Goal: Navigation & Orientation: Find specific page/section

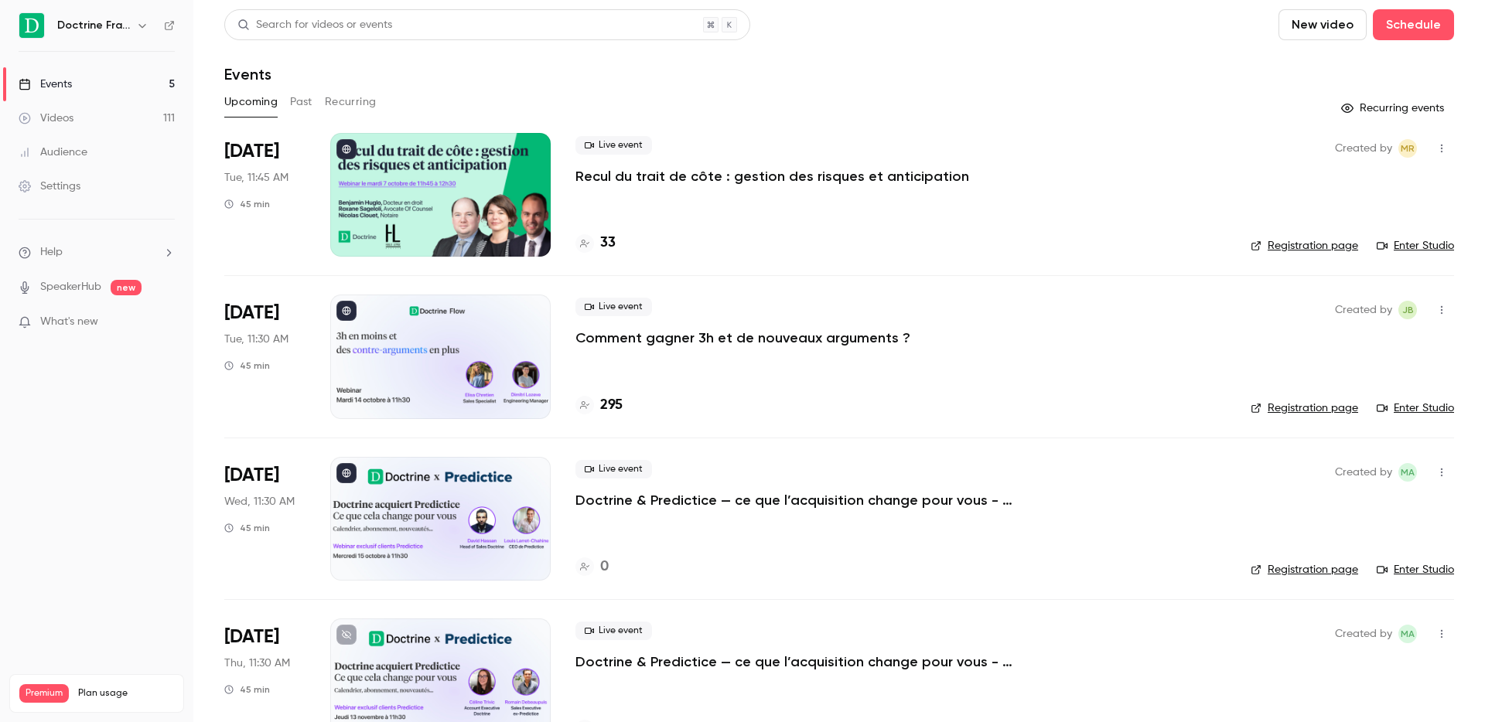
click at [146, 34] on button "button" at bounding box center [142, 25] width 19 height 19
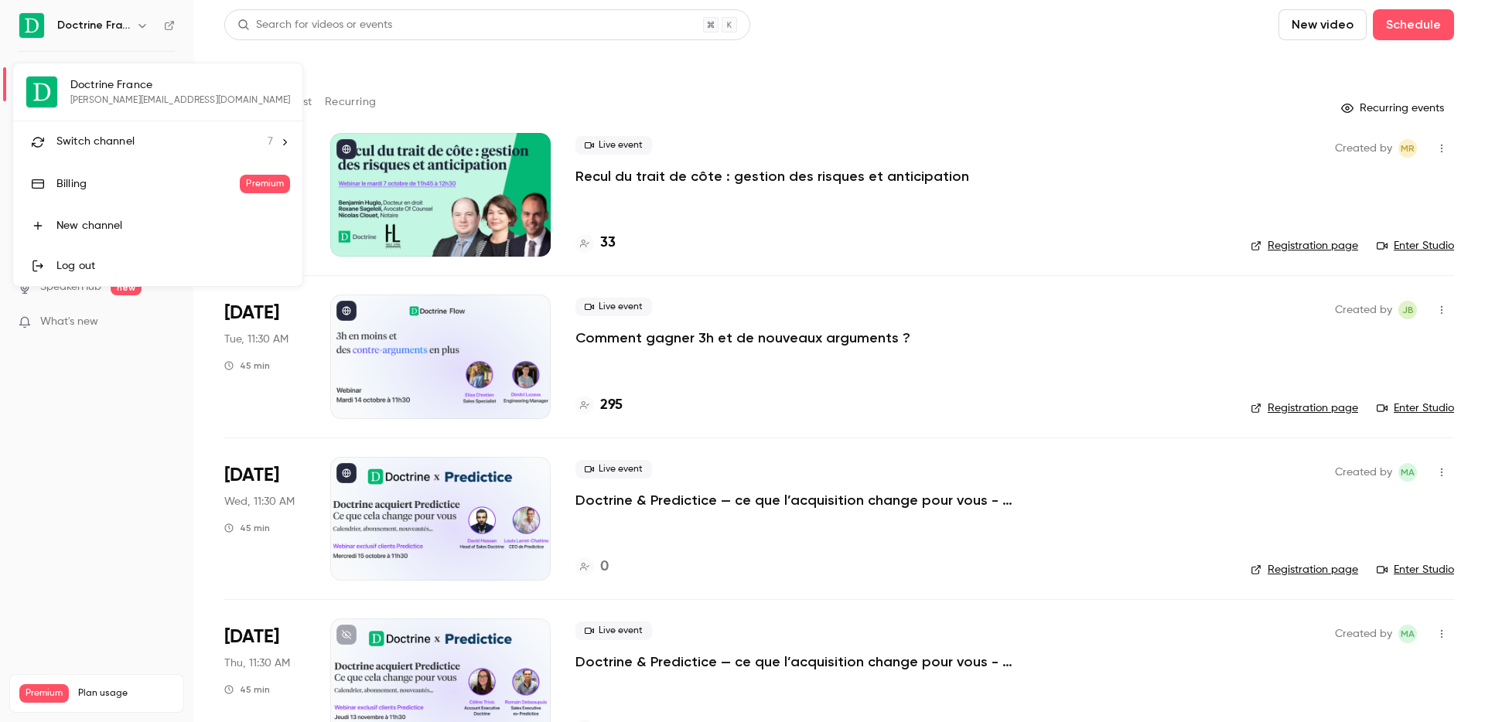
click at [125, 143] on span "Switch channel" at bounding box center [95, 142] width 78 height 16
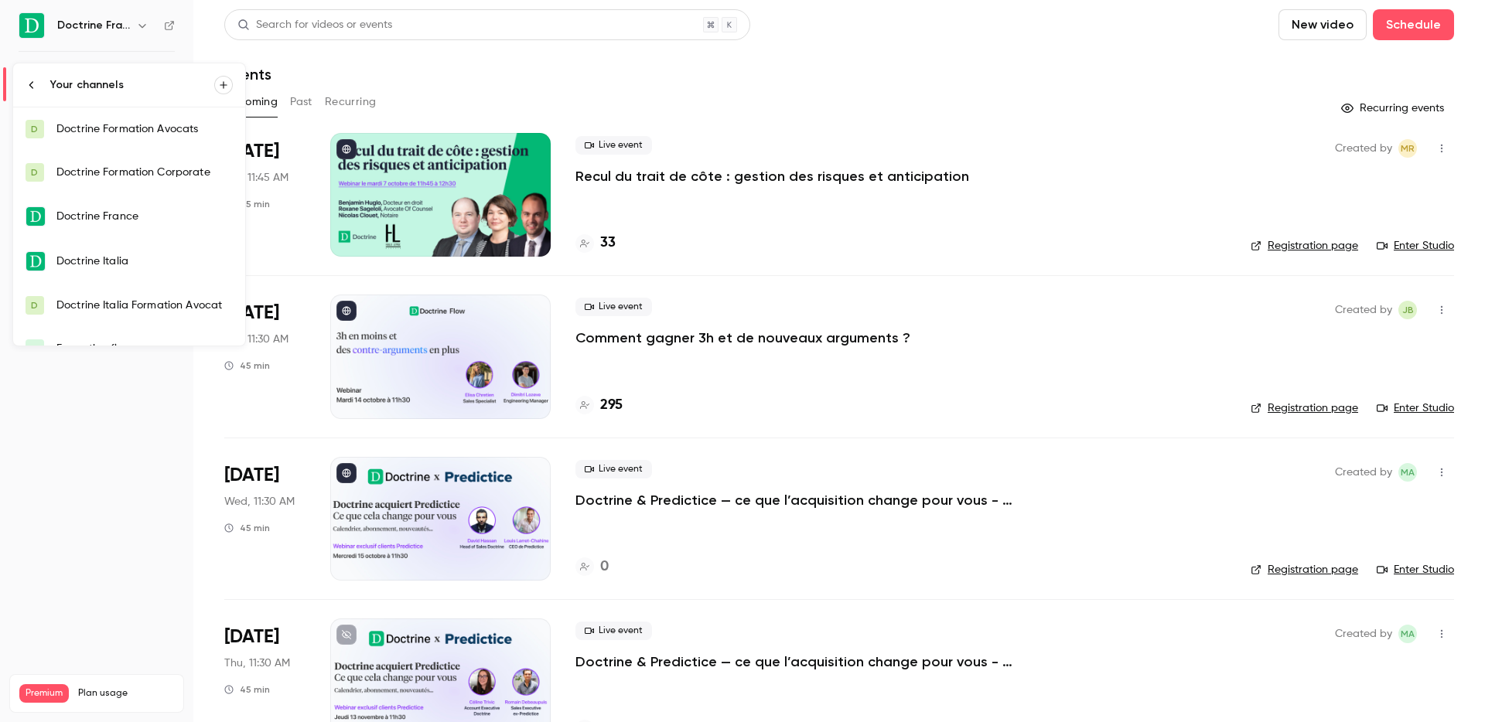
click at [159, 172] on div "Doctrine Formation Corporate" at bounding box center [144, 172] width 176 height 15
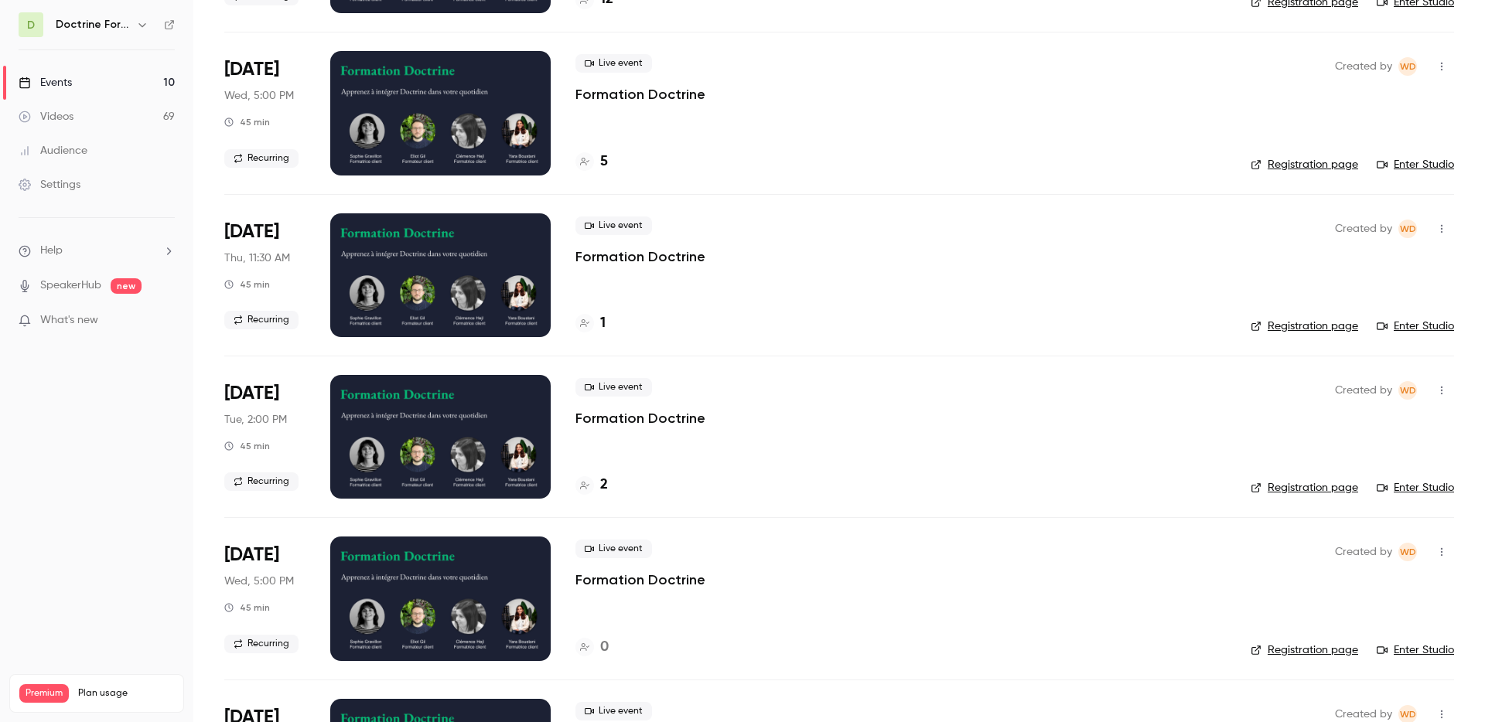
scroll to position [254, 0]
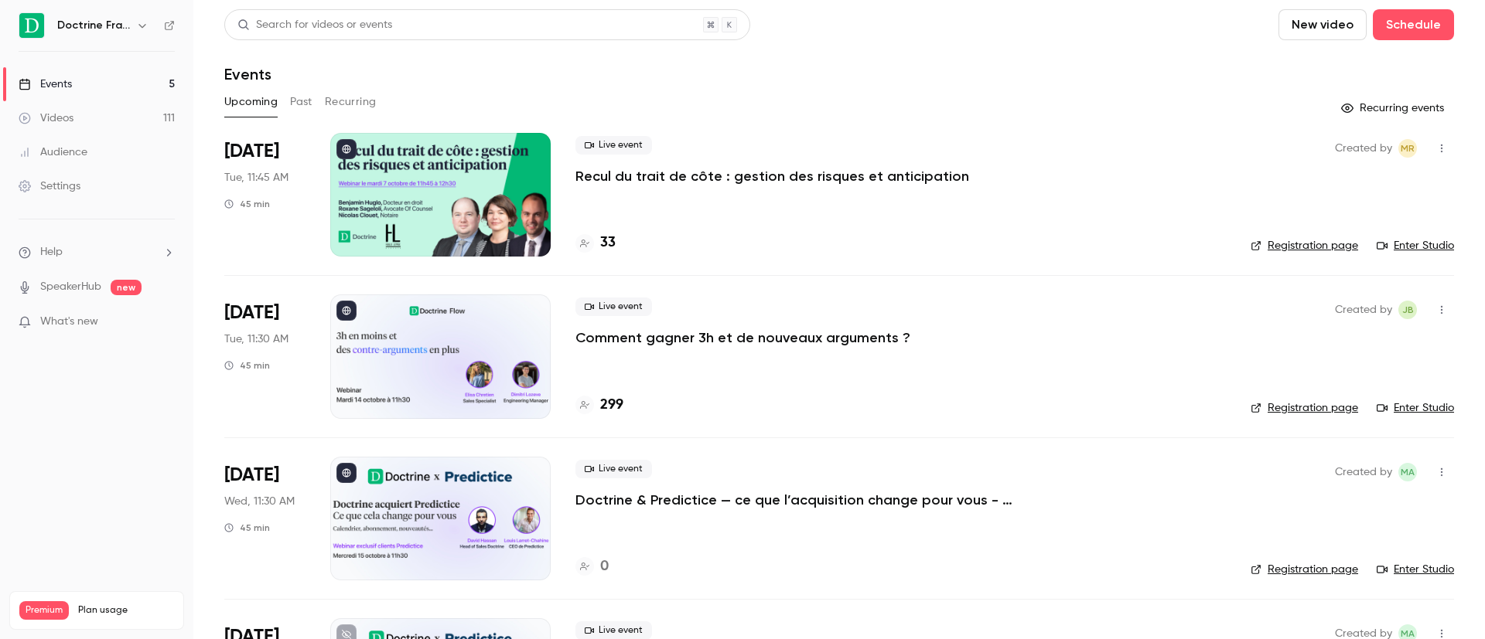
click at [138, 30] on icon "button" at bounding box center [142, 25] width 12 height 12
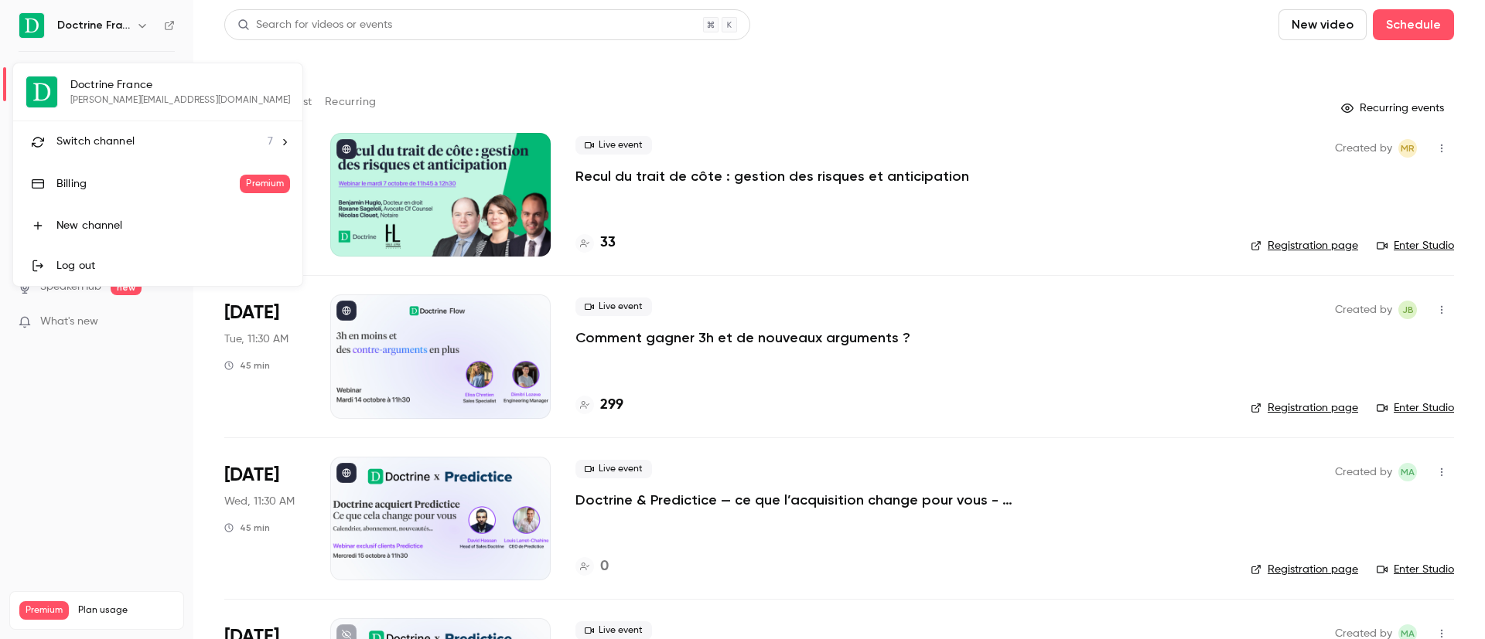
click at [104, 135] on span "Switch channel" at bounding box center [95, 142] width 78 height 16
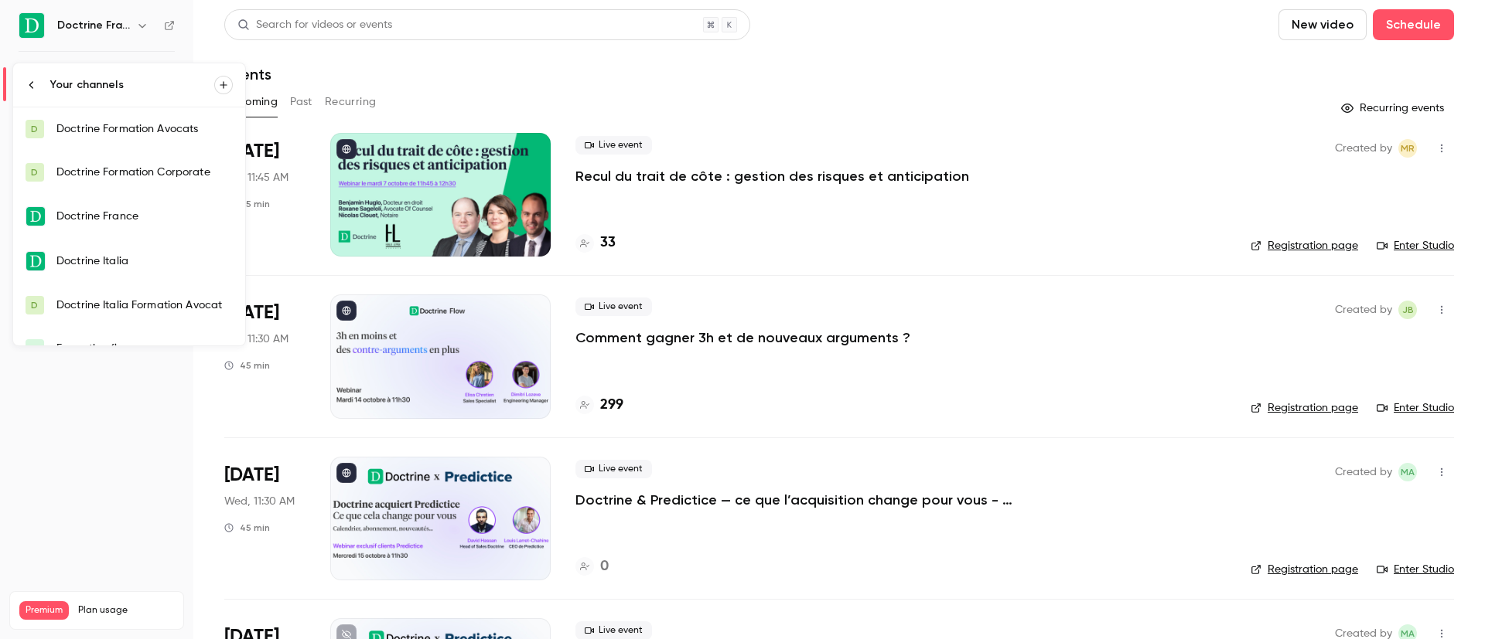
click at [179, 125] on div "Doctrine Formation Avocats" at bounding box center [144, 128] width 176 height 15
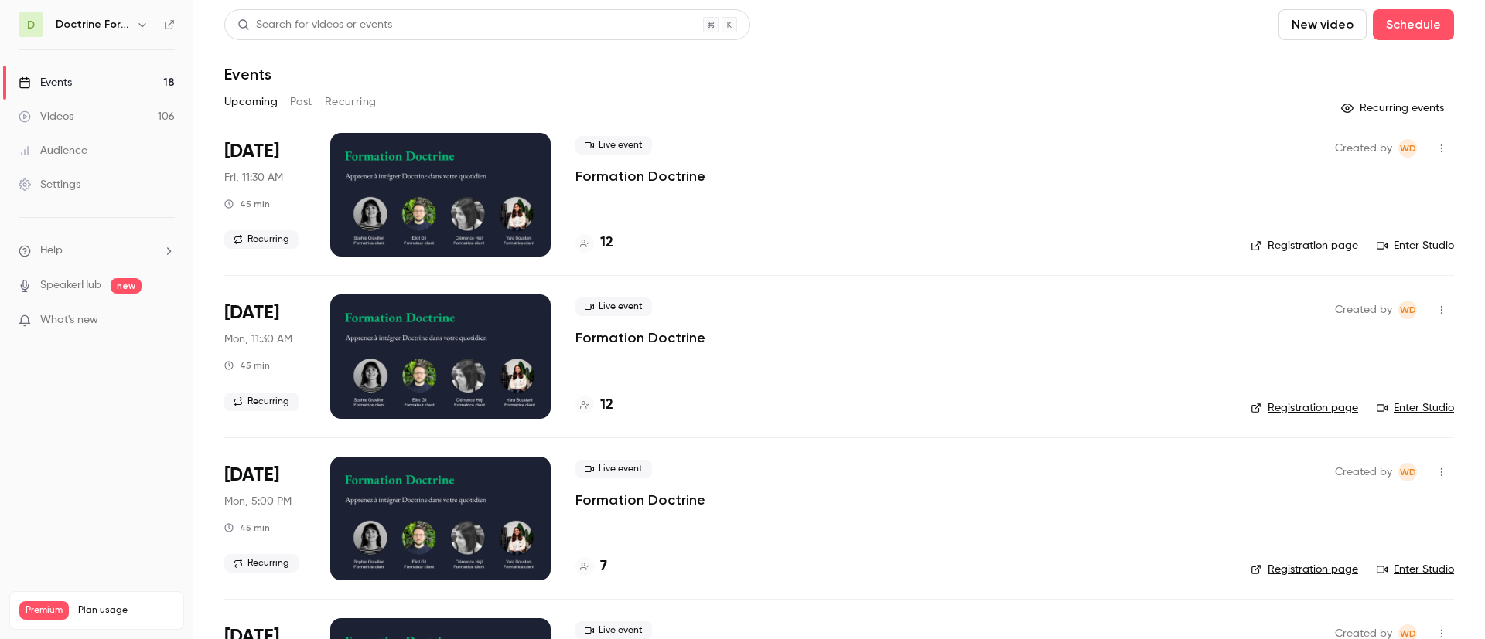
click at [142, 25] on icon "button" at bounding box center [142, 25] width 12 height 12
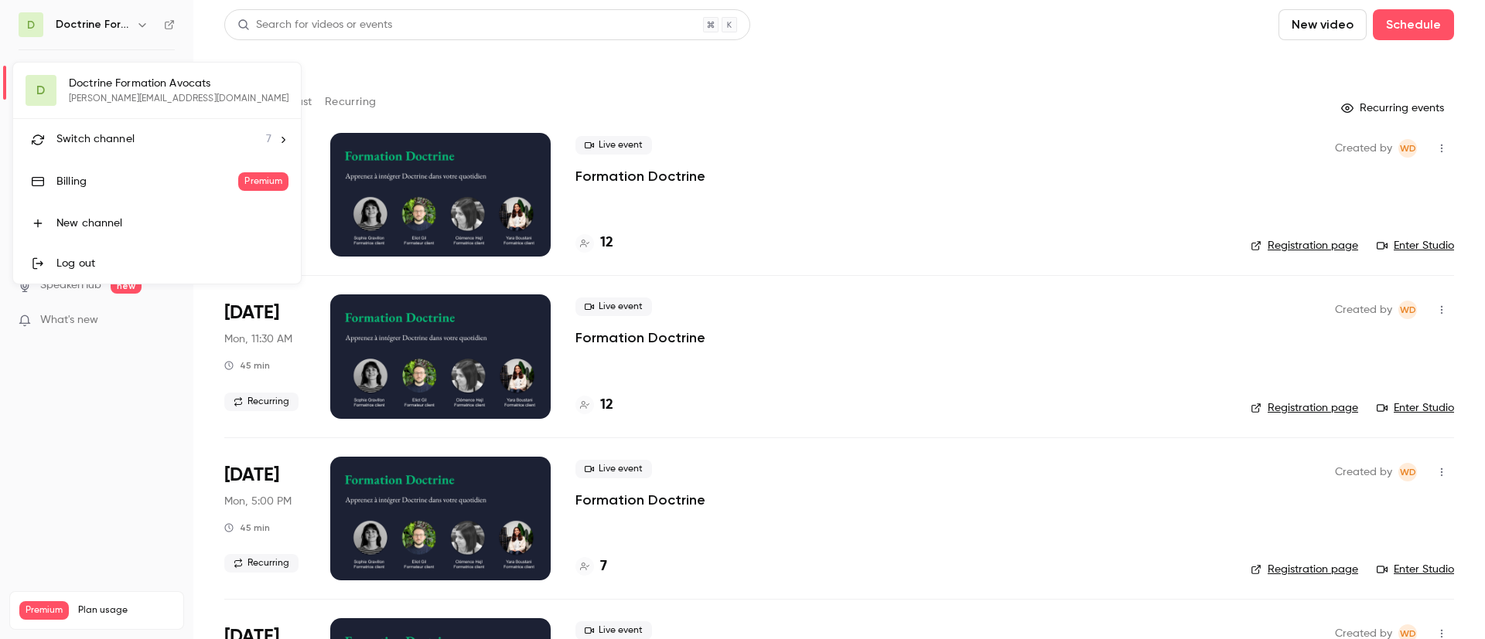
click at [118, 120] on li "Switch channel 7" at bounding box center [157, 139] width 288 height 41
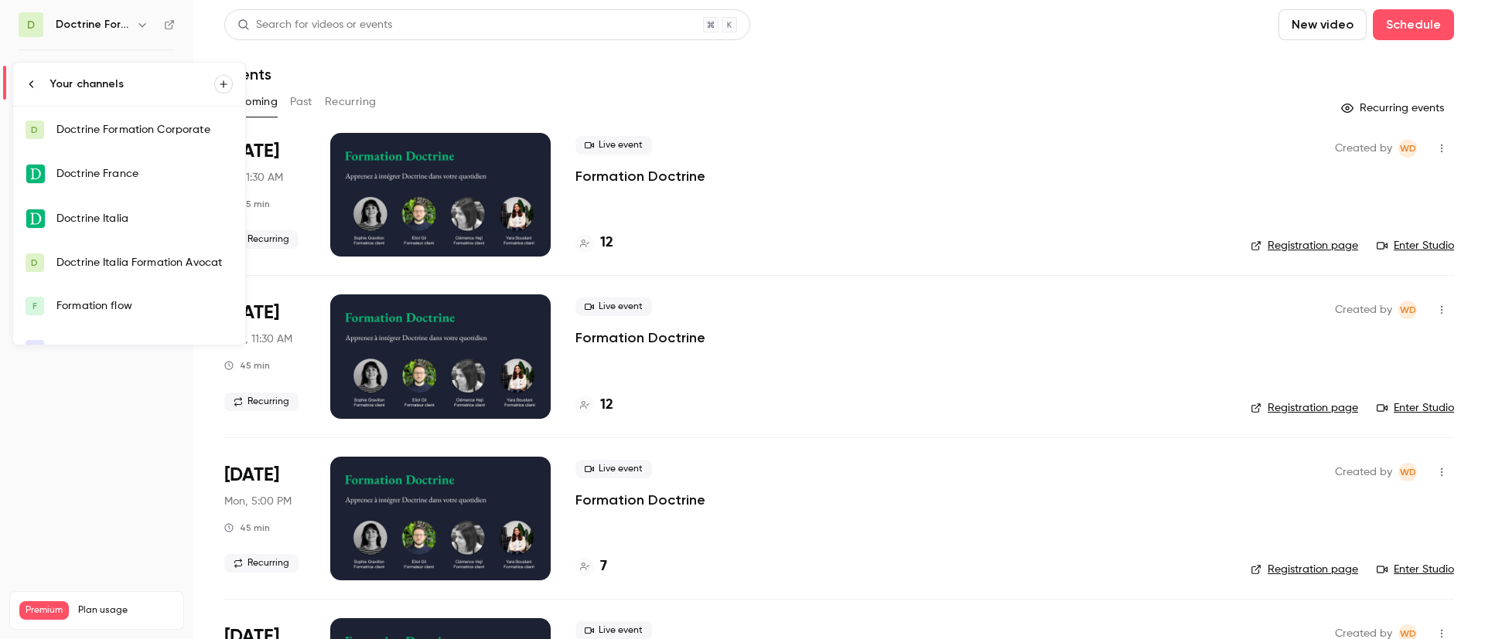
scroll to position [56, 0]
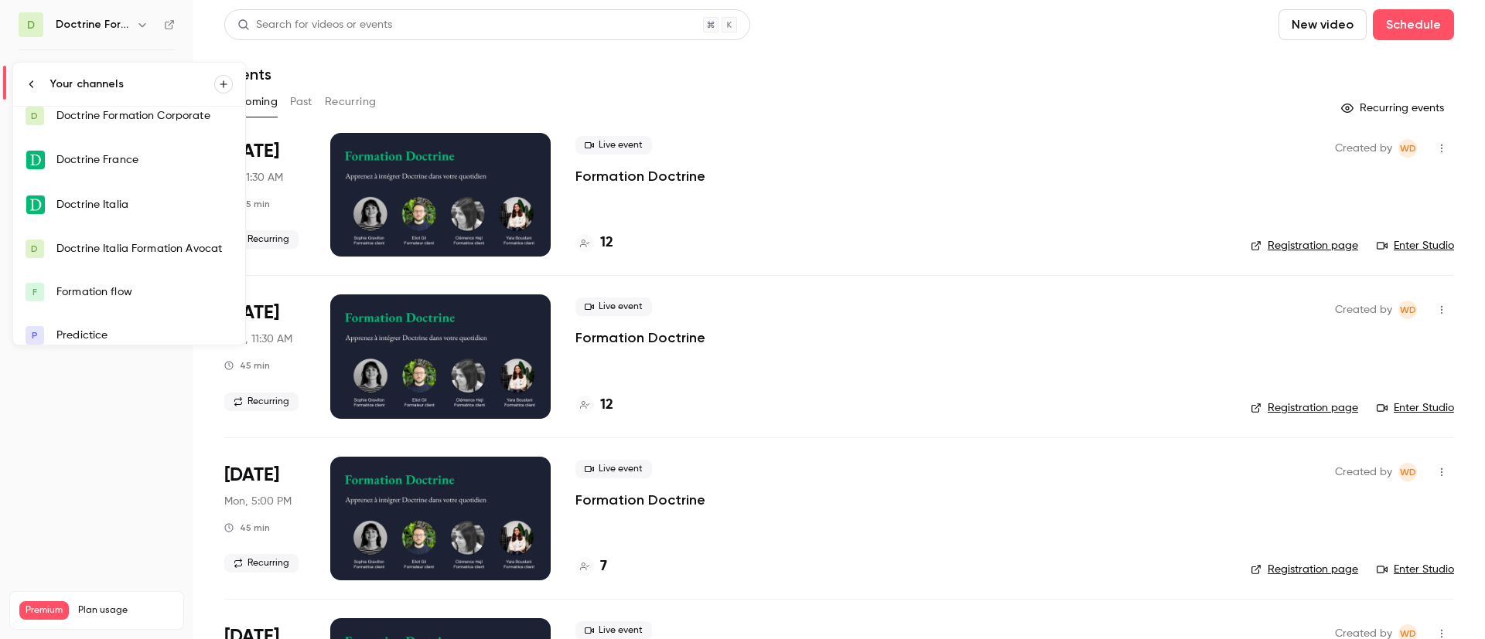
click at [127, 280] on link "F Formation flow" at bounding box center [129, 292] width 232 height 43
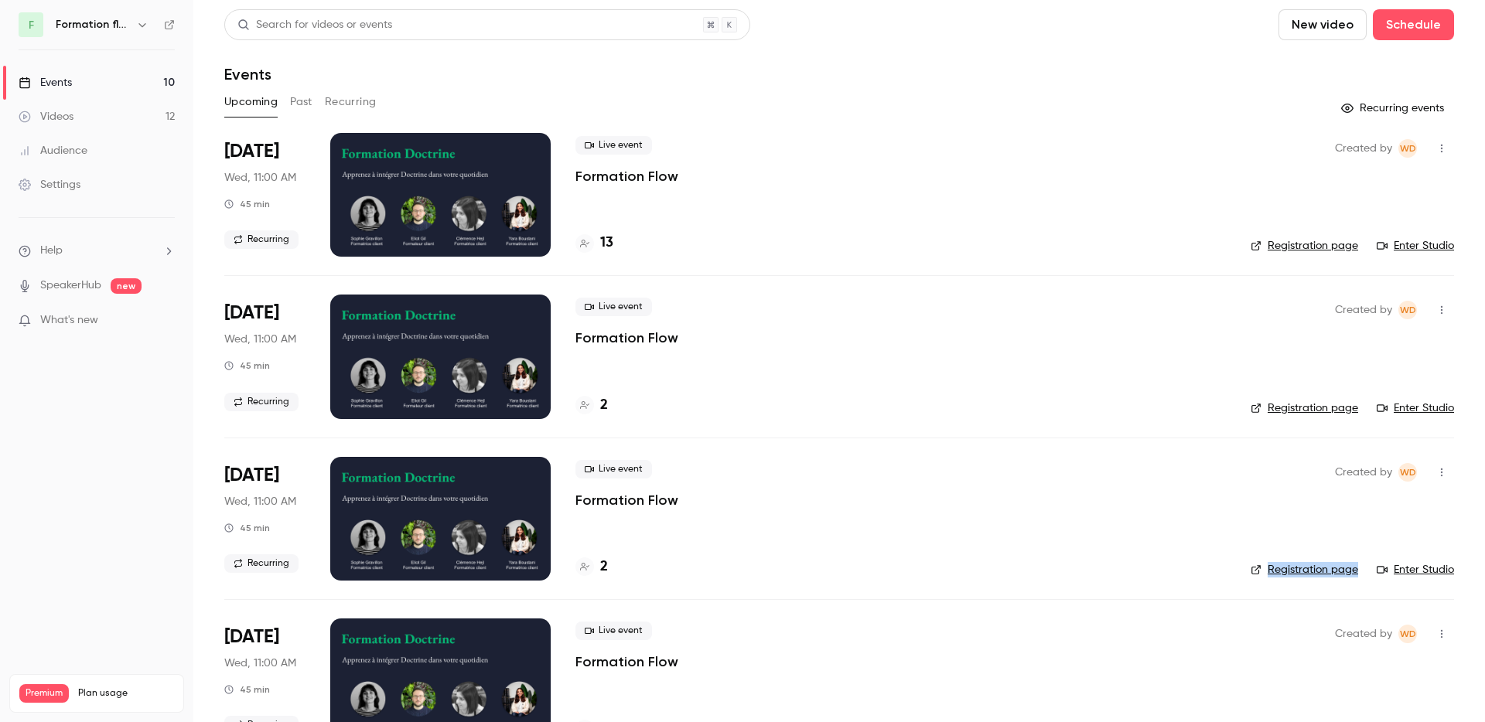
click at [797, 284] on li "Oct 15 Wed, 11:00 AM 45 min Recurring Live event Formation Flow 2 Created by WD…" at bounding box center [838, 356] width 1229 height 162
click at [595, 245] on div "13" at bounding box center [594, 243] width 38 height 21
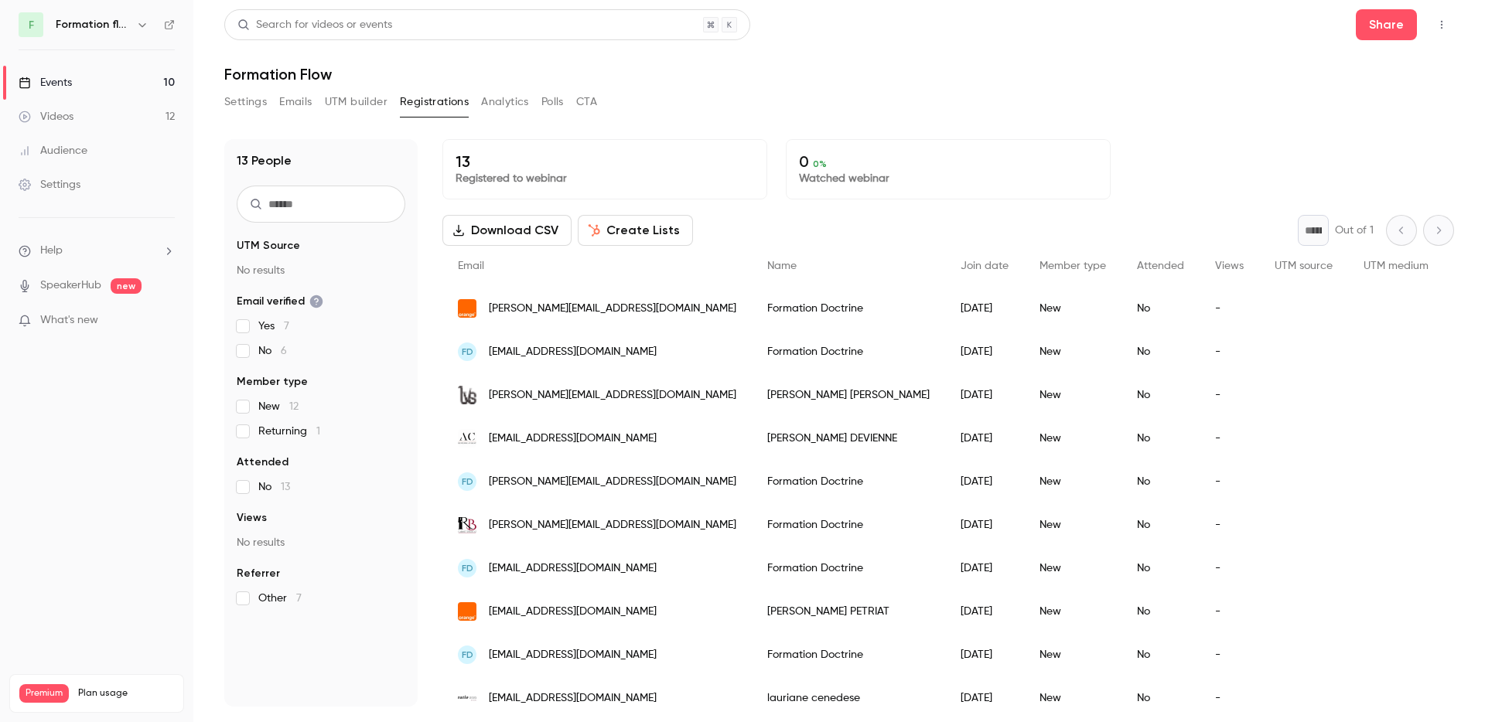
click at [136, 23] on icon "button" at bounding box center [142, 25] width 12 height 12
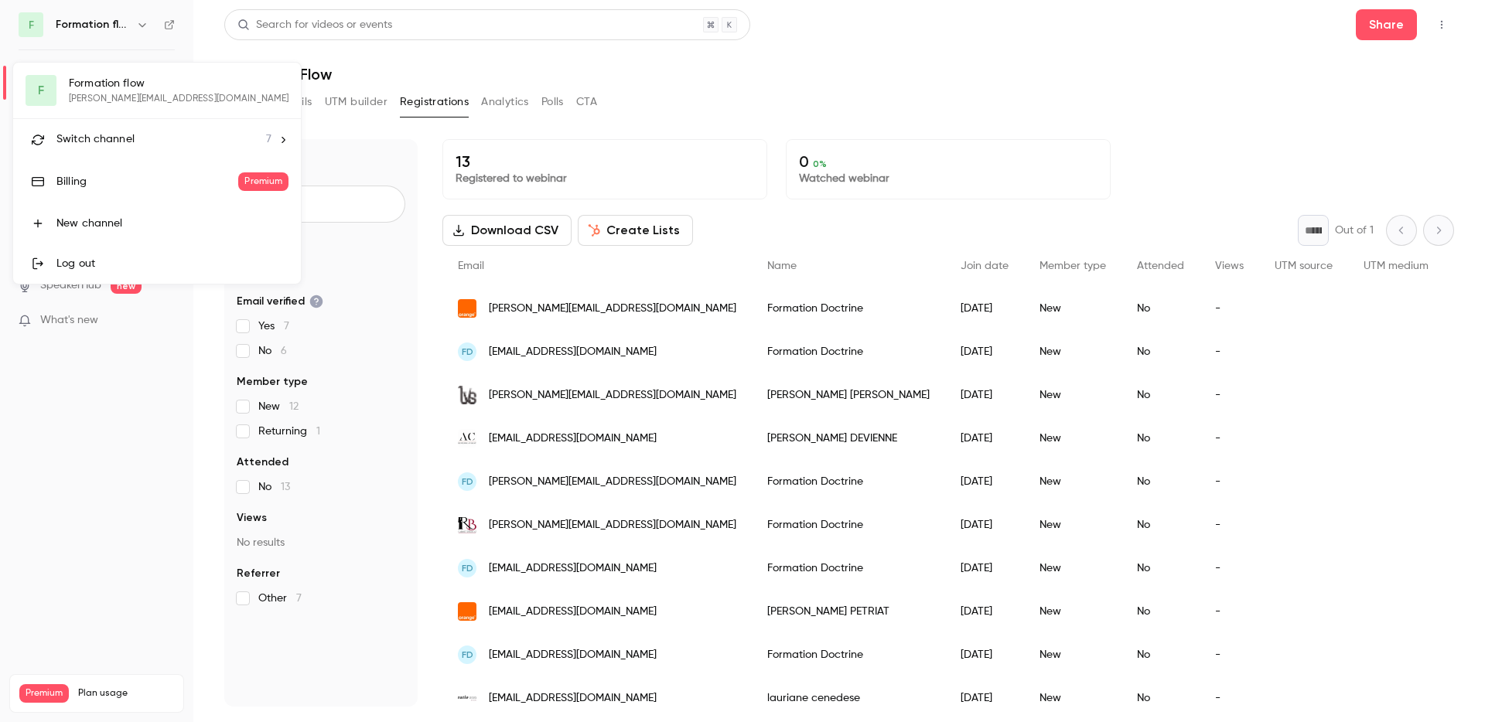
click at [131, 143] on span "Switch channel" at bounding box center [95, 139] width 78 height 16
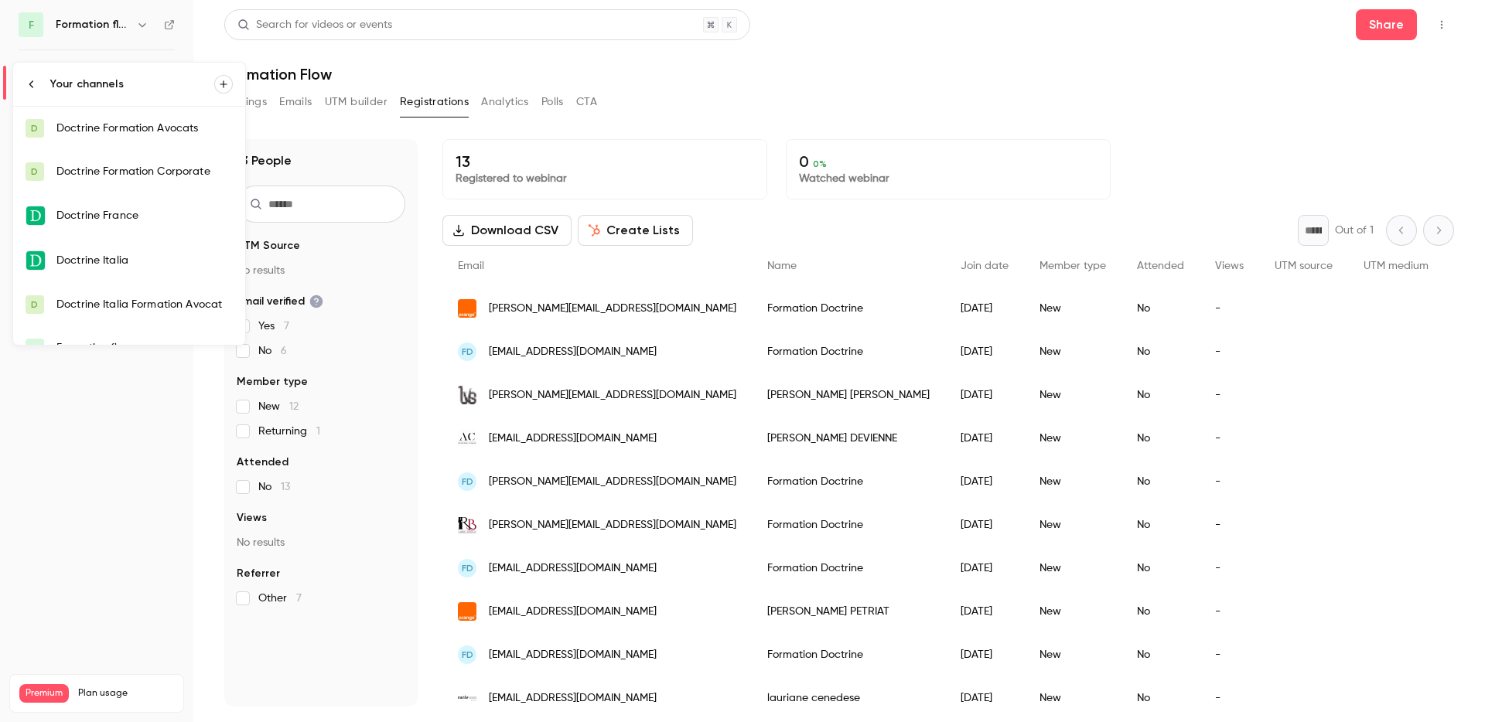
click at [141, 135] on div "Doctrine Formation Avocats" at bounding box center [144, 128] width 176 height 15
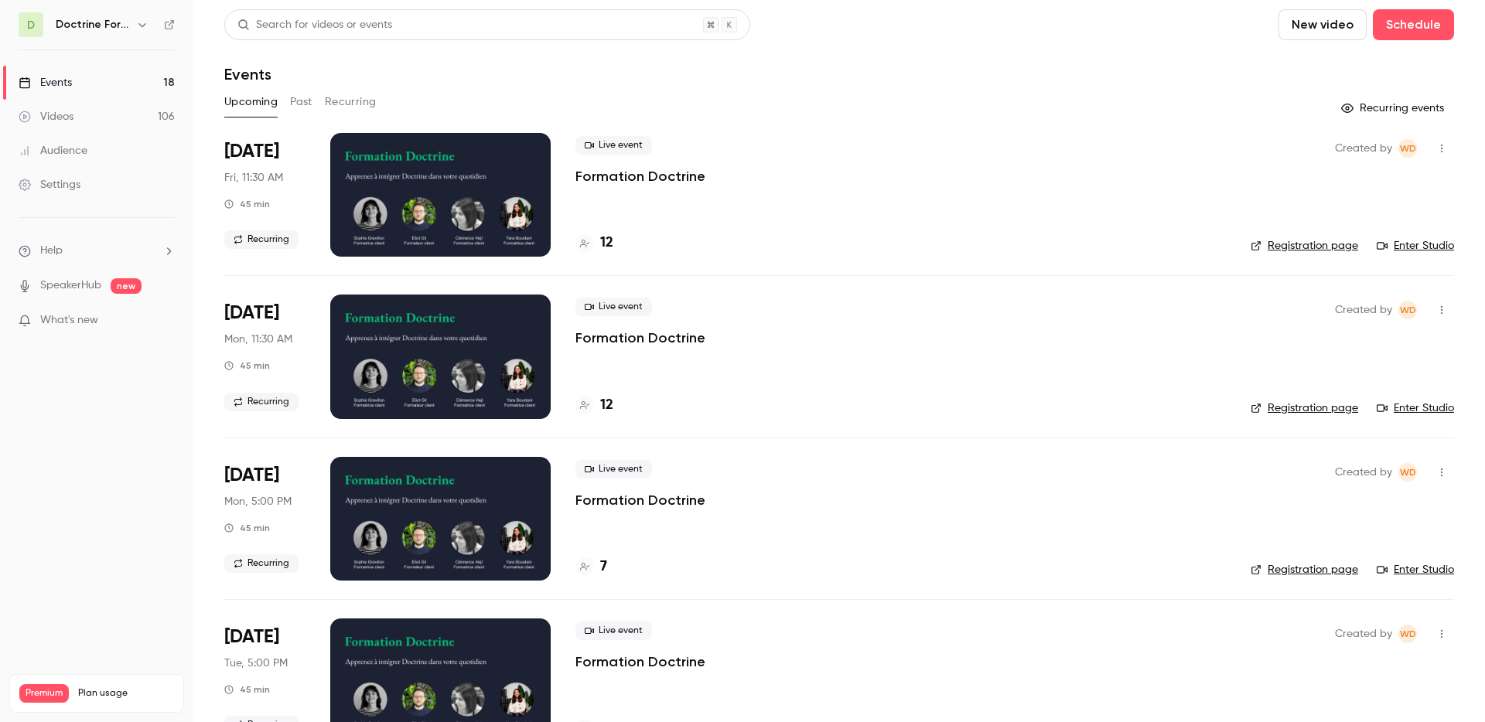
click at [909, 225] on div "Live event Formation Doctrine 12" at bounding box center [900, 195] width 650 height 124
click at [663, 289] on li "Oct 6 Mon, 11:30 AM 45 min Recurring Live event Formation Doctrine 12 Created b…" at bounding box center [838, 356] width 1229 height 162
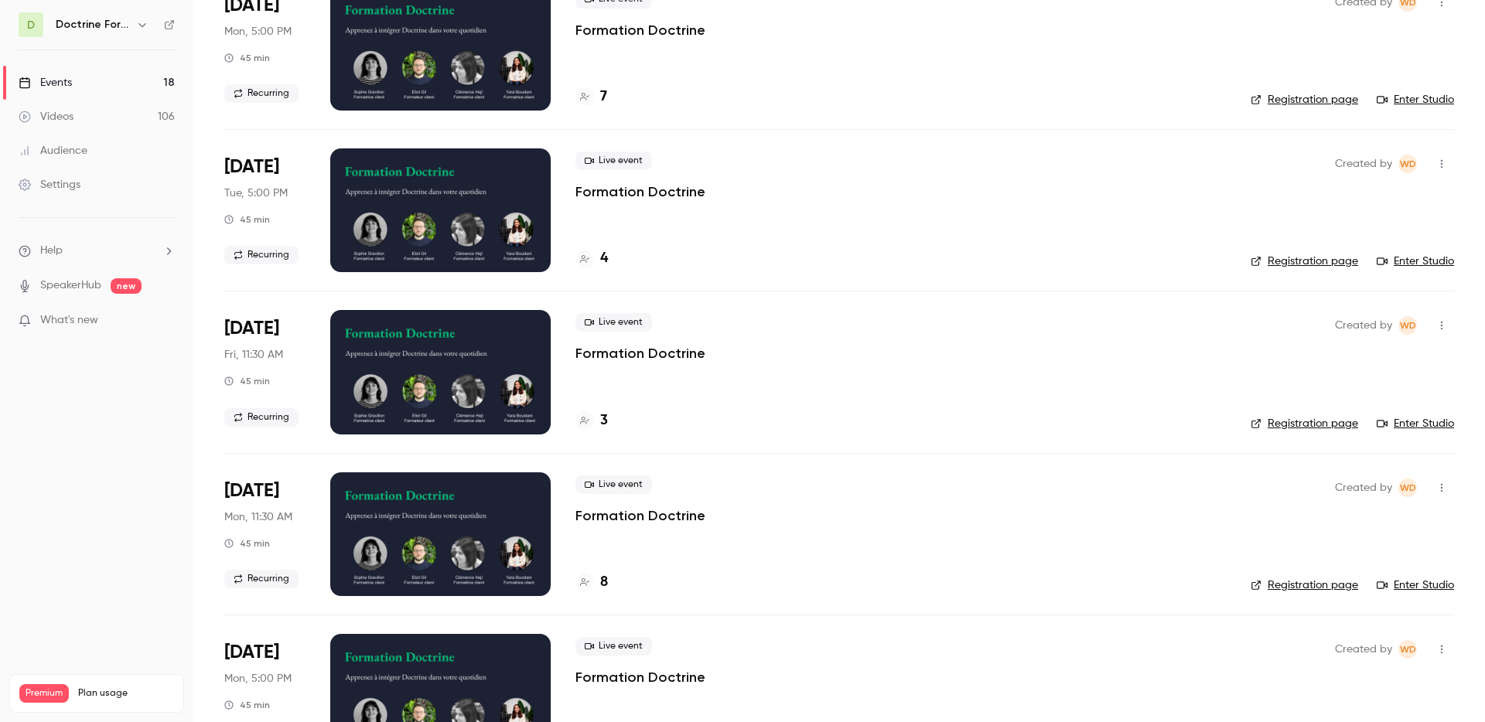
scroll to position [472, 0]
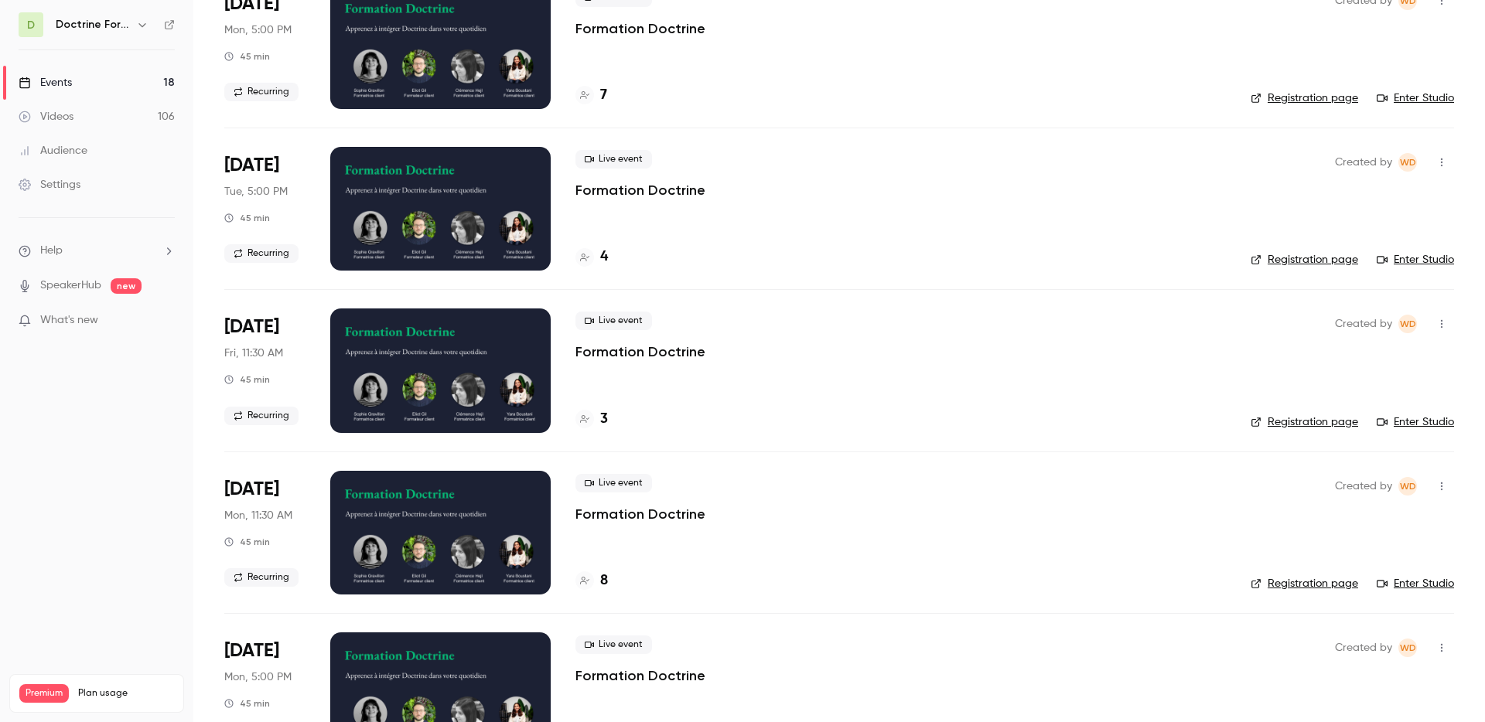
click at [852, 411] on div "3" at bounding box center [900, 419] width 650 height 21
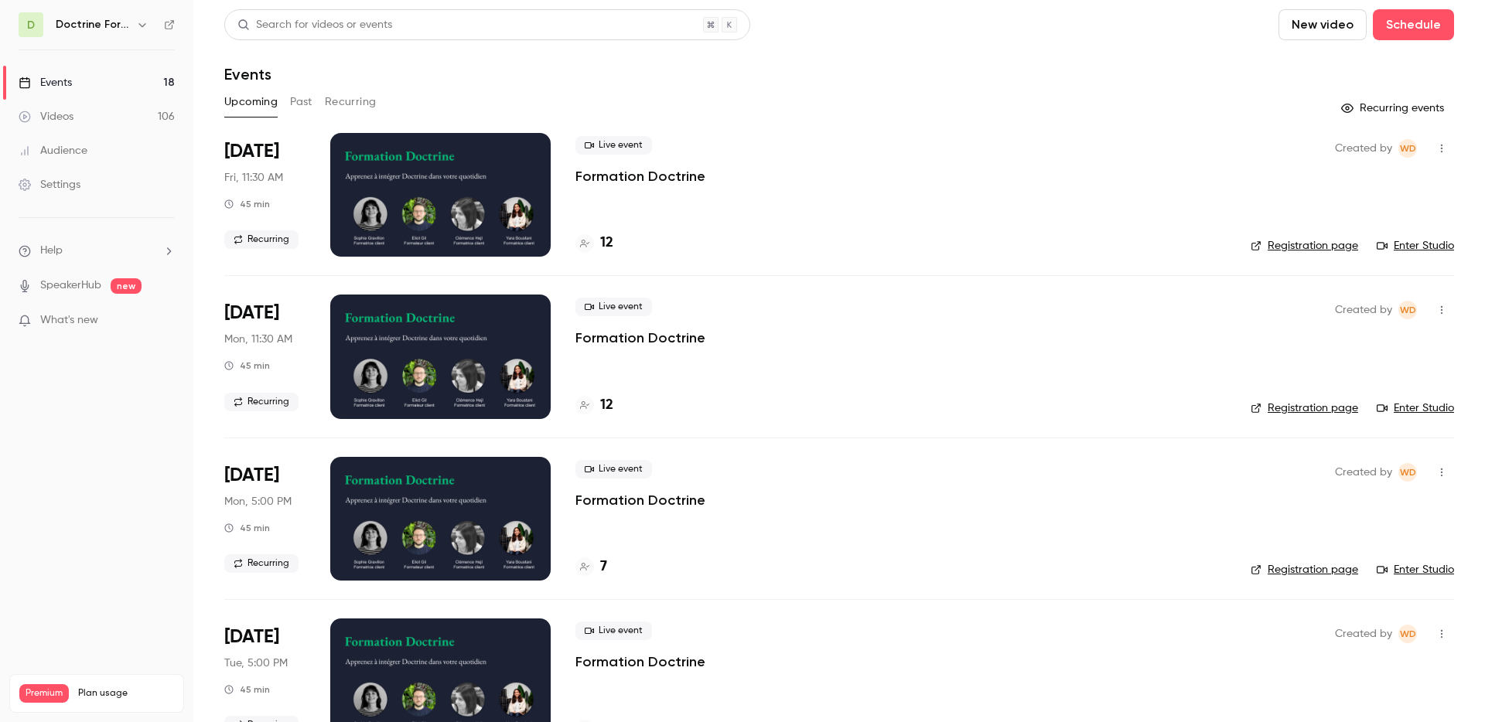
click at [138, 30] on icon "button" at bounding box center [142, 25] width 12 height 12
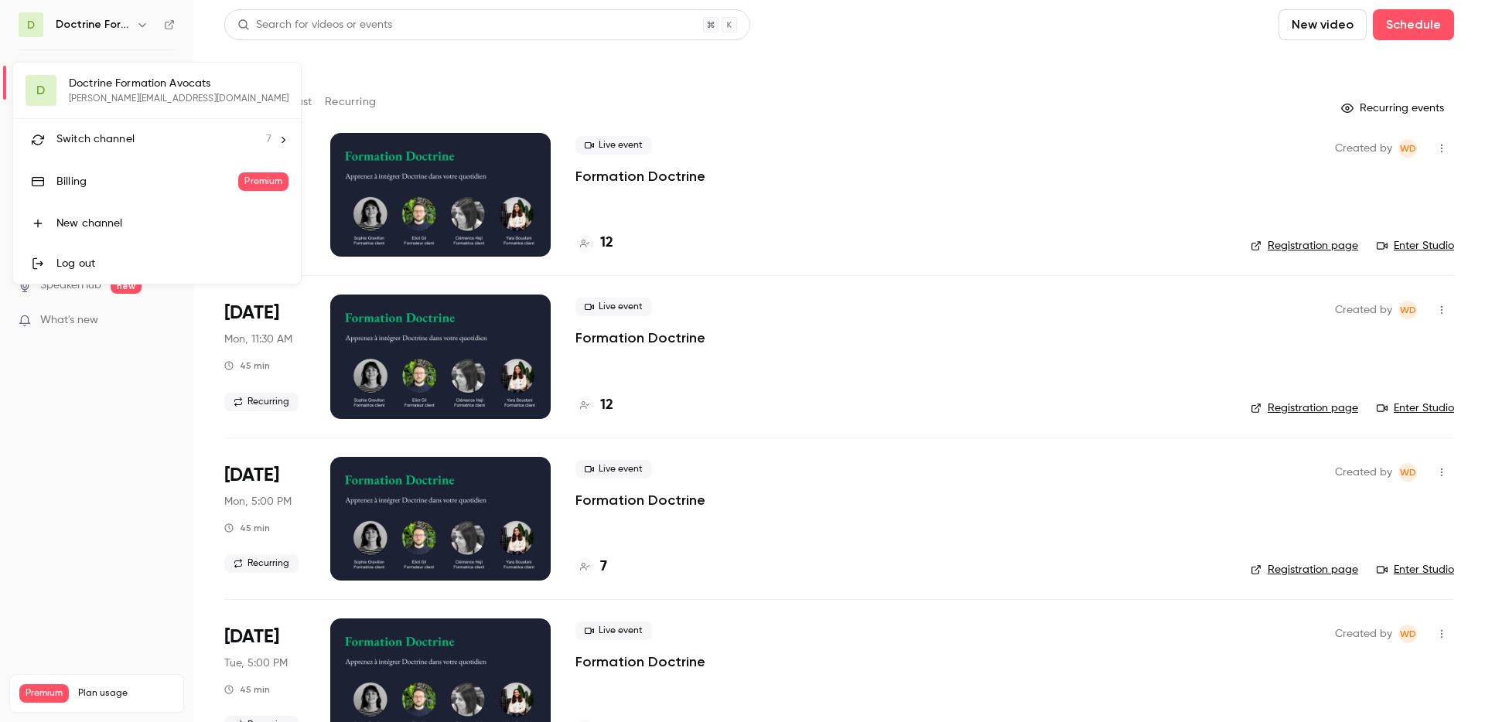
click at [132, 129] on li "Switch channel 7" at bounding box center [157, 139] width 288 height 41
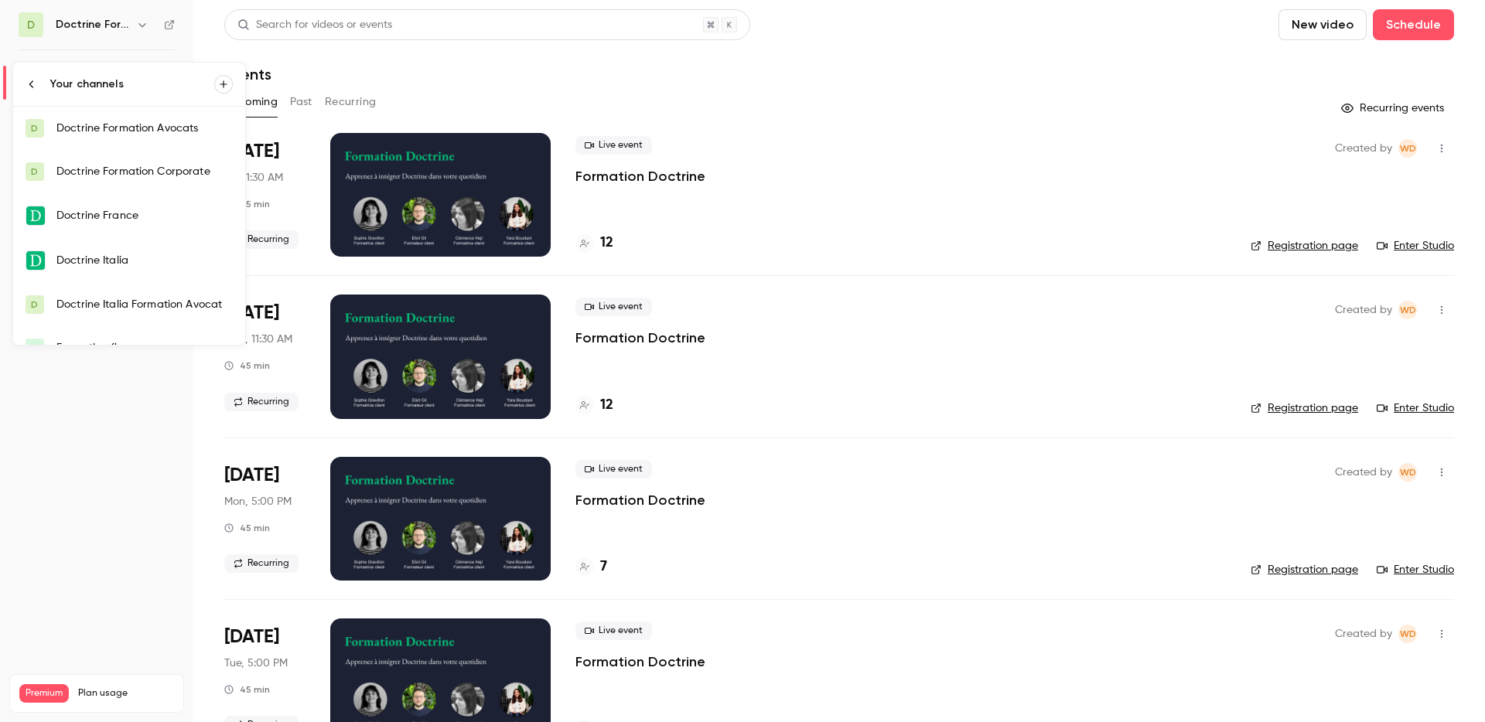
click at [153, 129] on div "Doctrine Formation Avocats" at bounding box center [144, 128] width 176 height 15
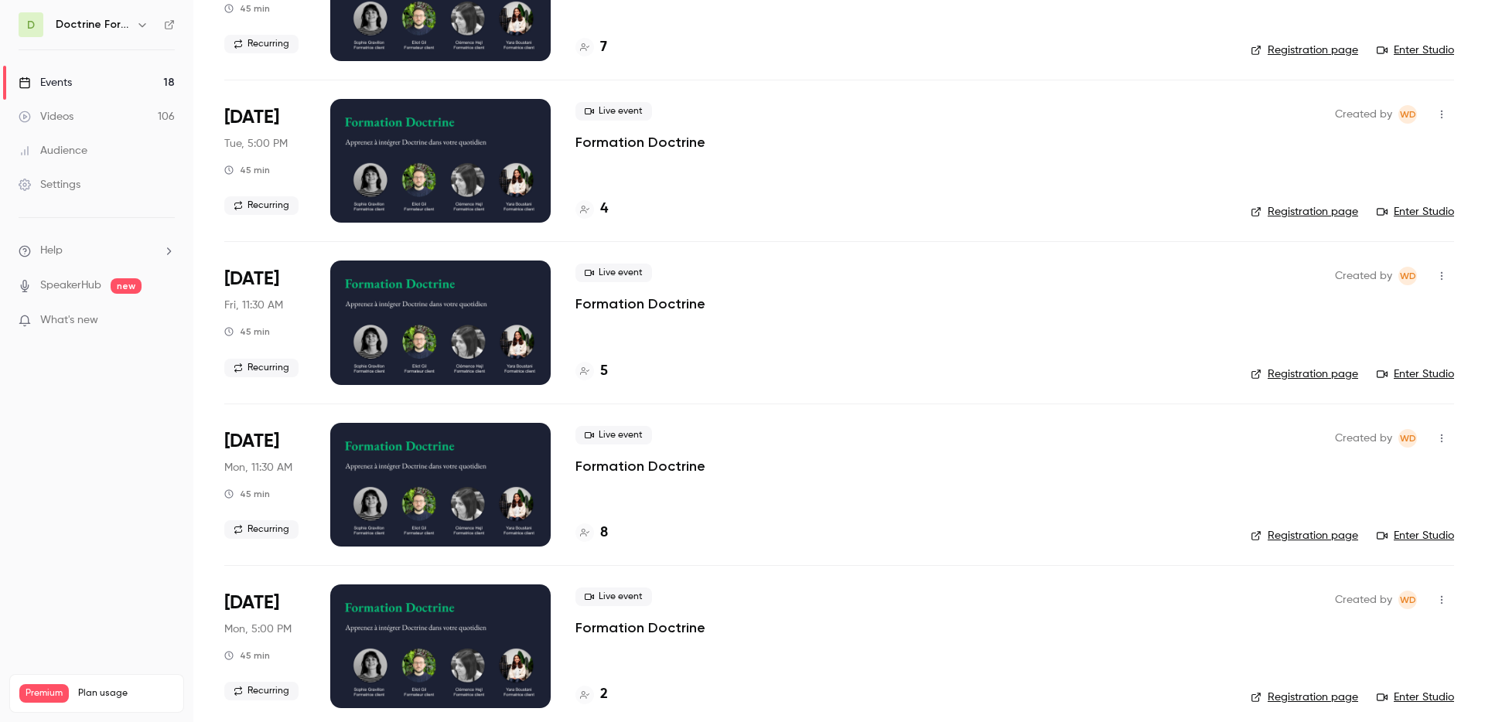
scroll to position [556, 0]
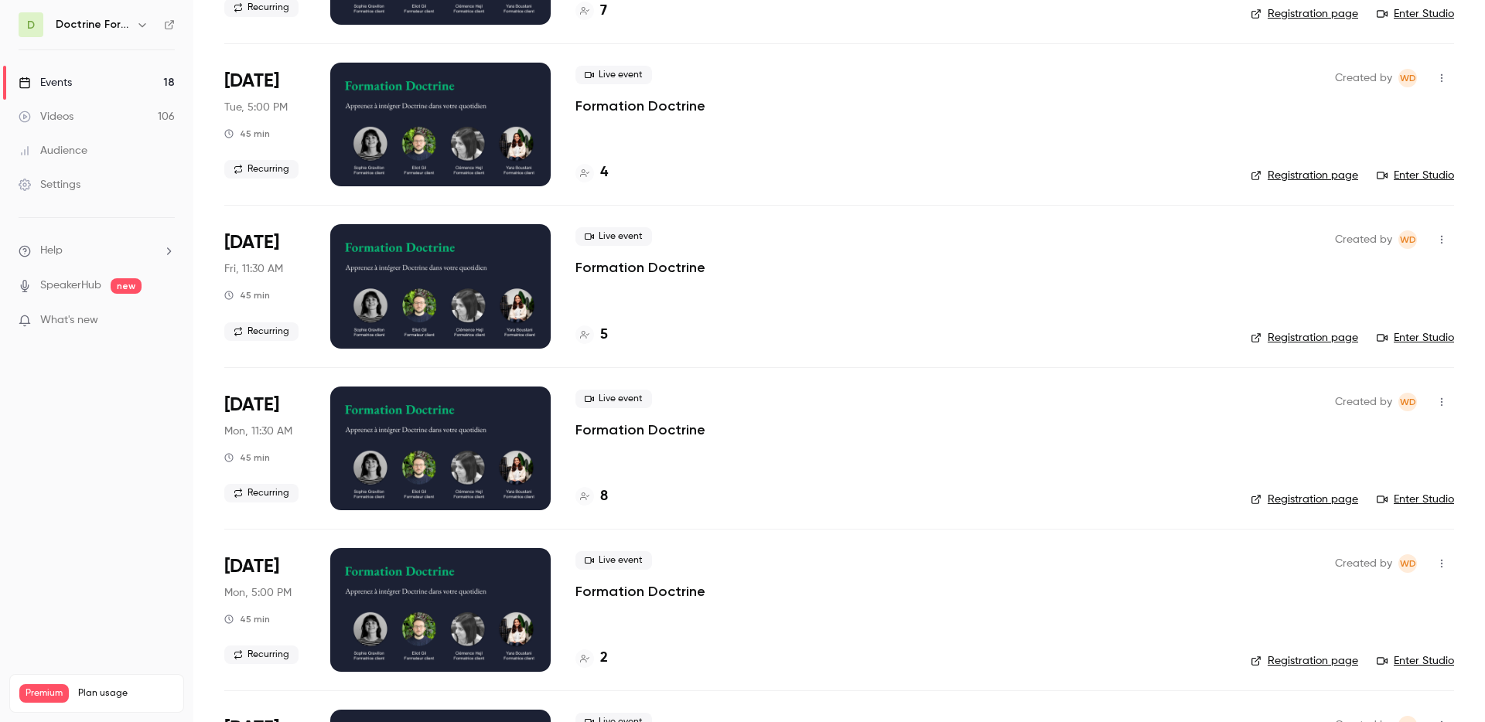
click at [953, 340] on div "5" at bounding box center [900, 335] width 650 height 21
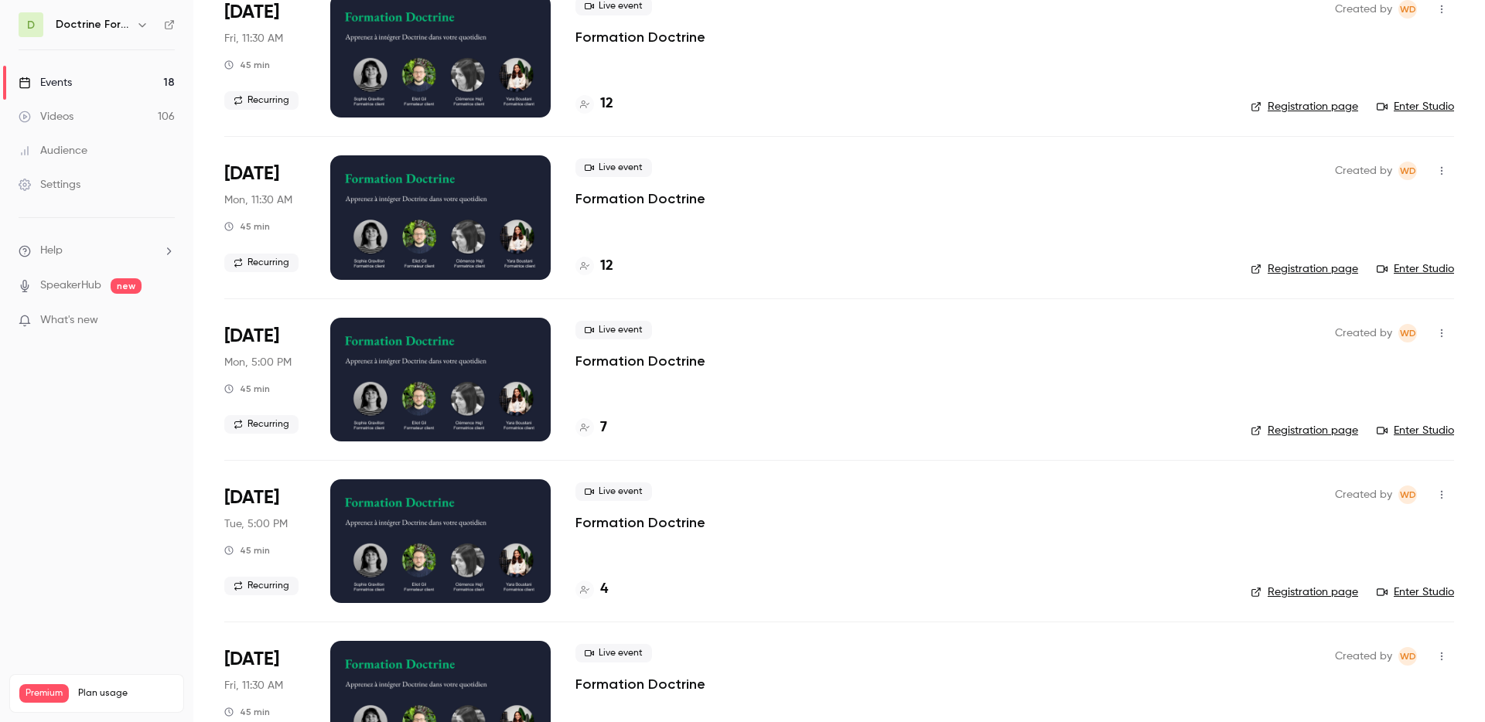
scroll to position [136, 0]
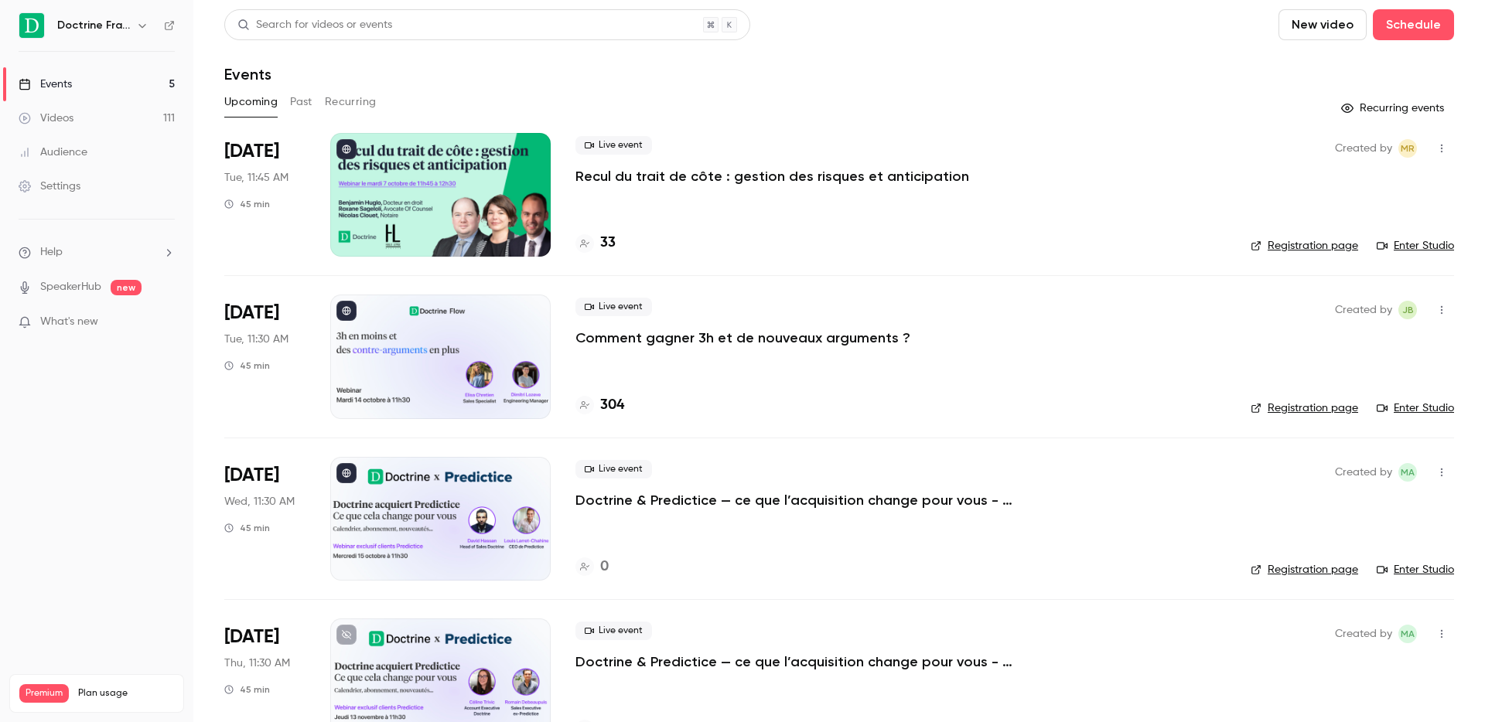
click at [131, 24] on div "Doctrine France" at bounding box center [104, 25] width 94 height 19
click at [141, 25] on icon "button" at bounding box center [142, 25] width 12 height 12
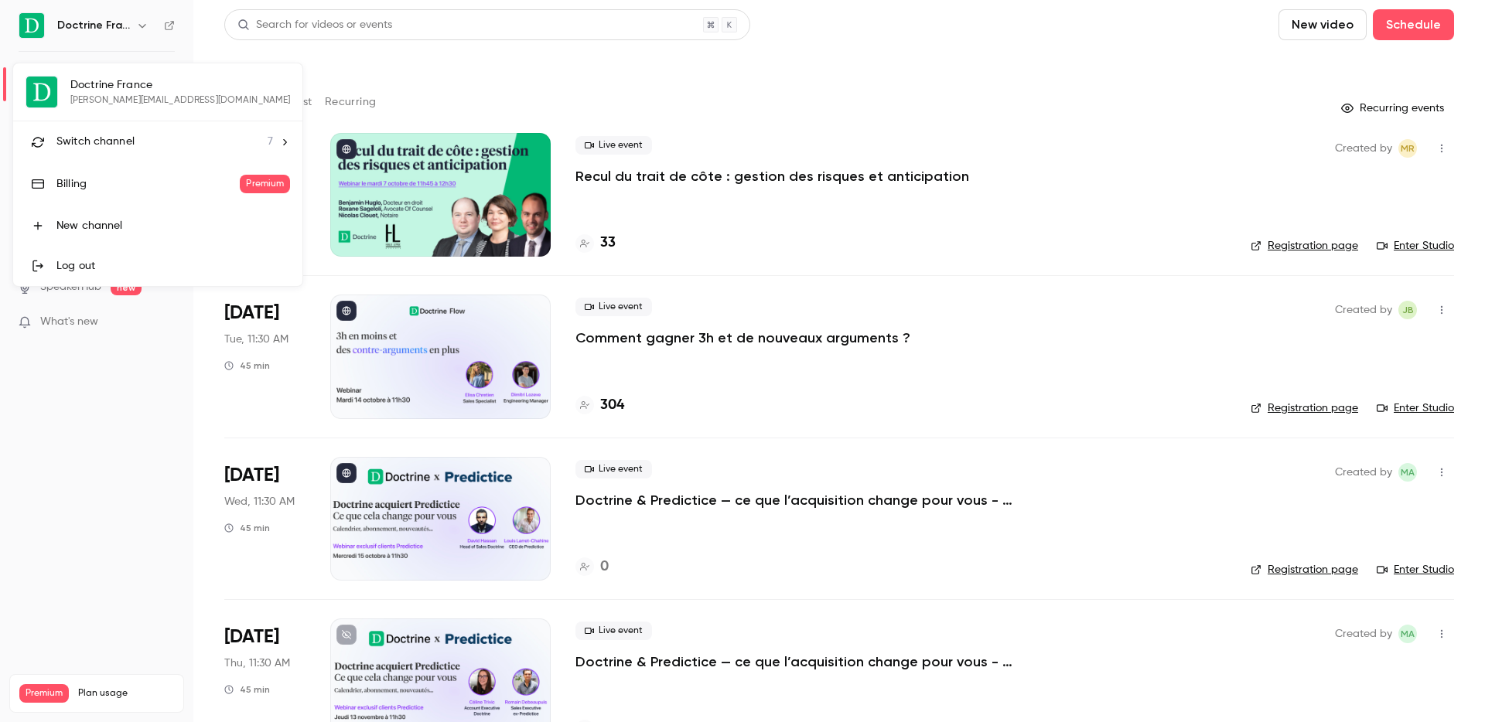
click at [134, 132] on li "Switch channel 7" at bounding box center [157, 141] width 289 height 41
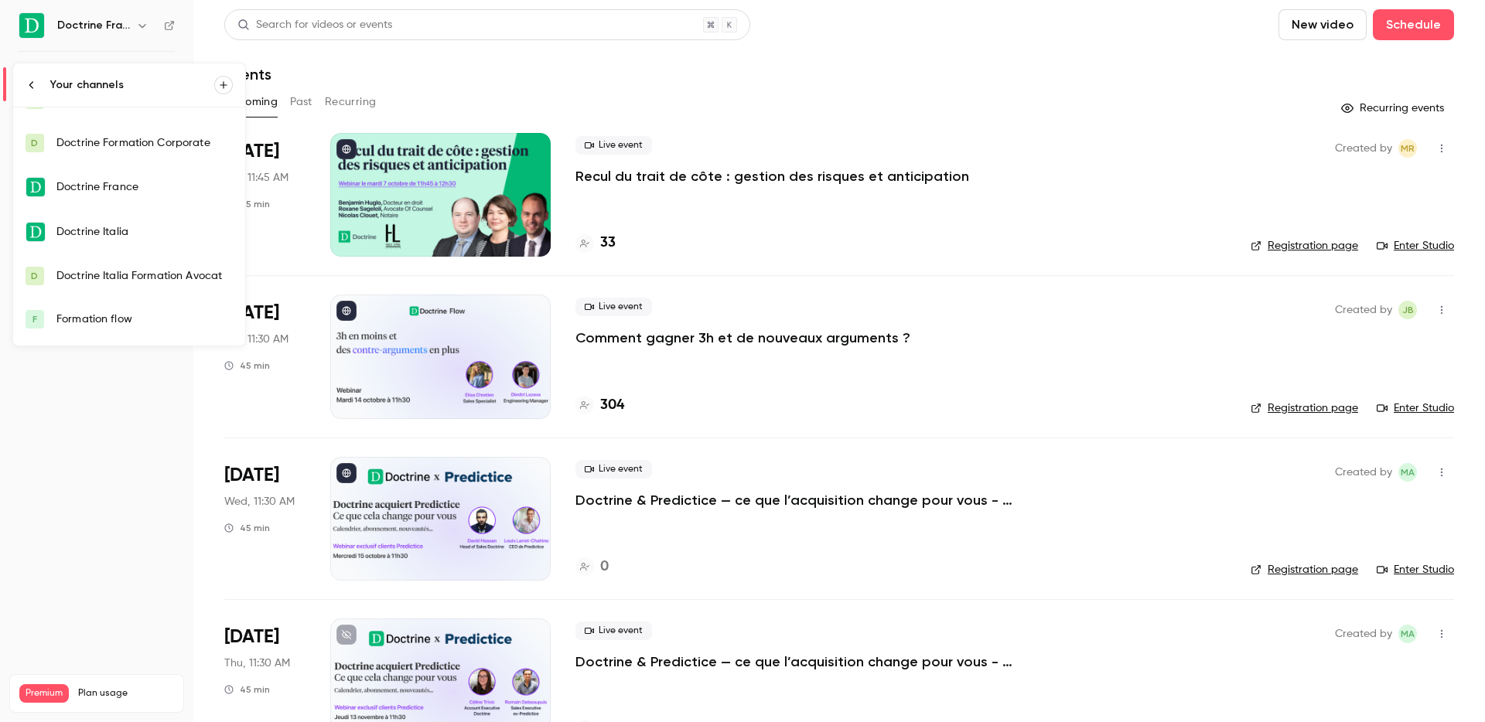
scroll to position [38, 0]
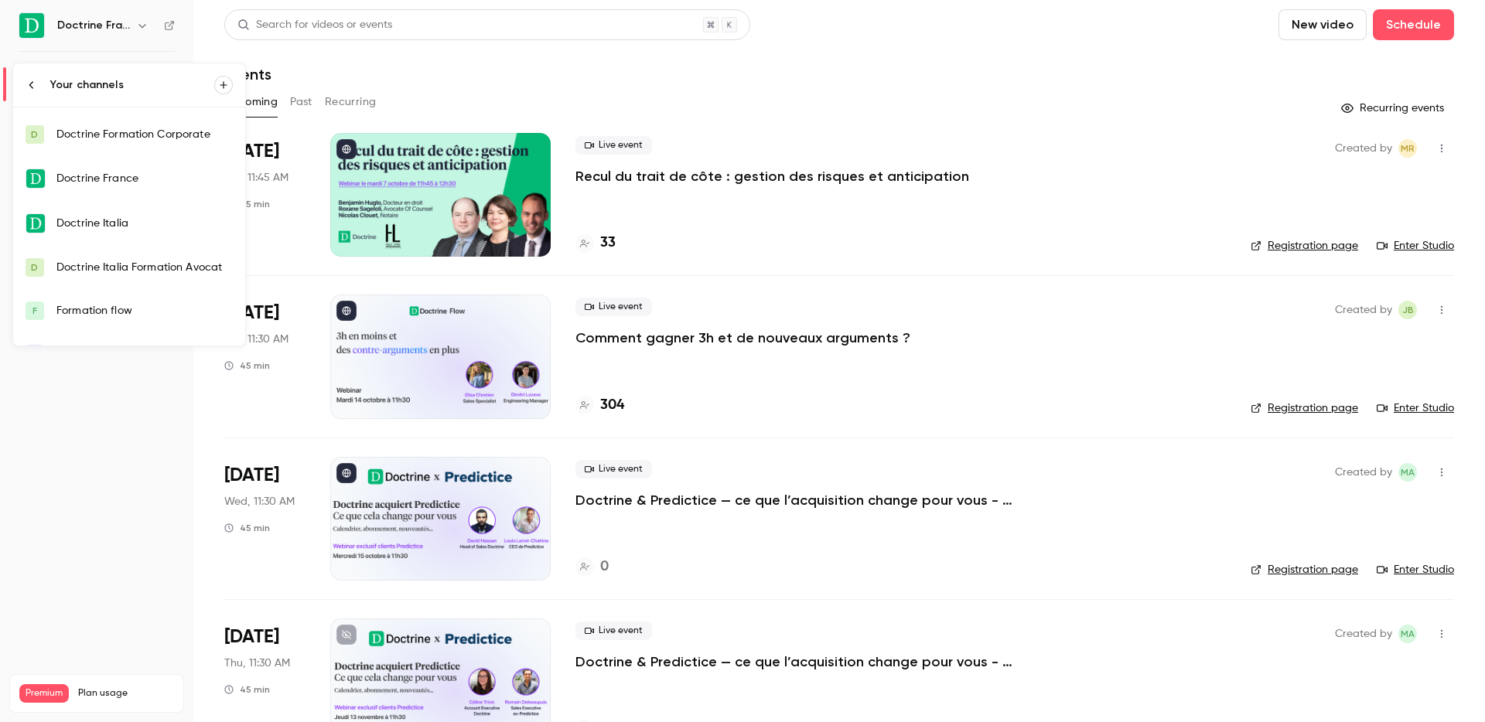
click at [121, 303] on div "Formation flow" at bounding box center [144, 310] width 176 height 15
